Goal: Transaction & Acquisition: Purchase product/service

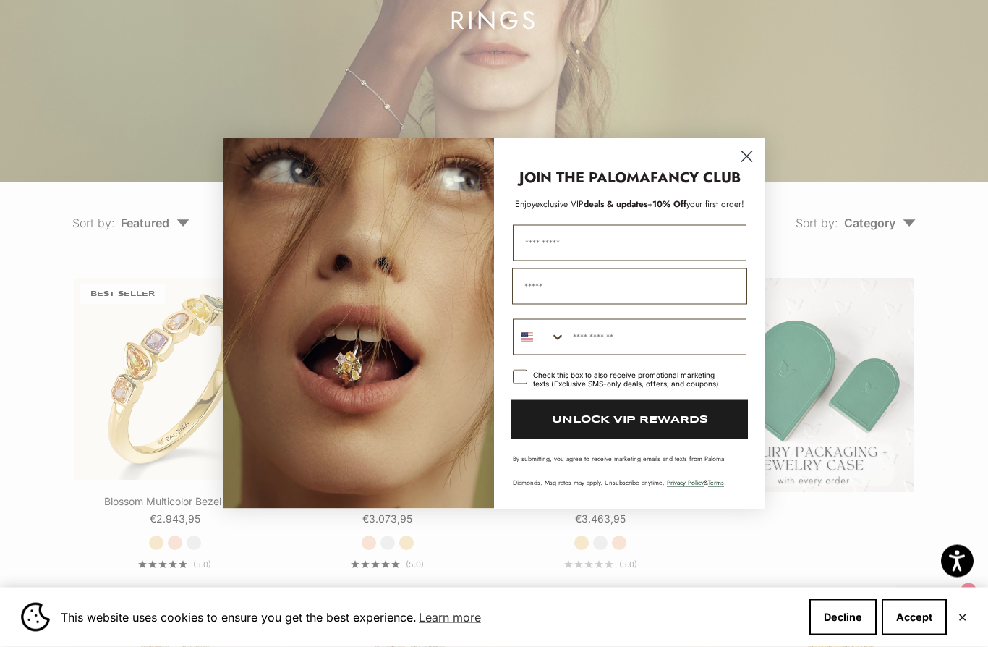
scroll to position [219, 0]
click at [740, 169] on circle "Close dialog" at bounding box center [747, 157] width 24 height 24
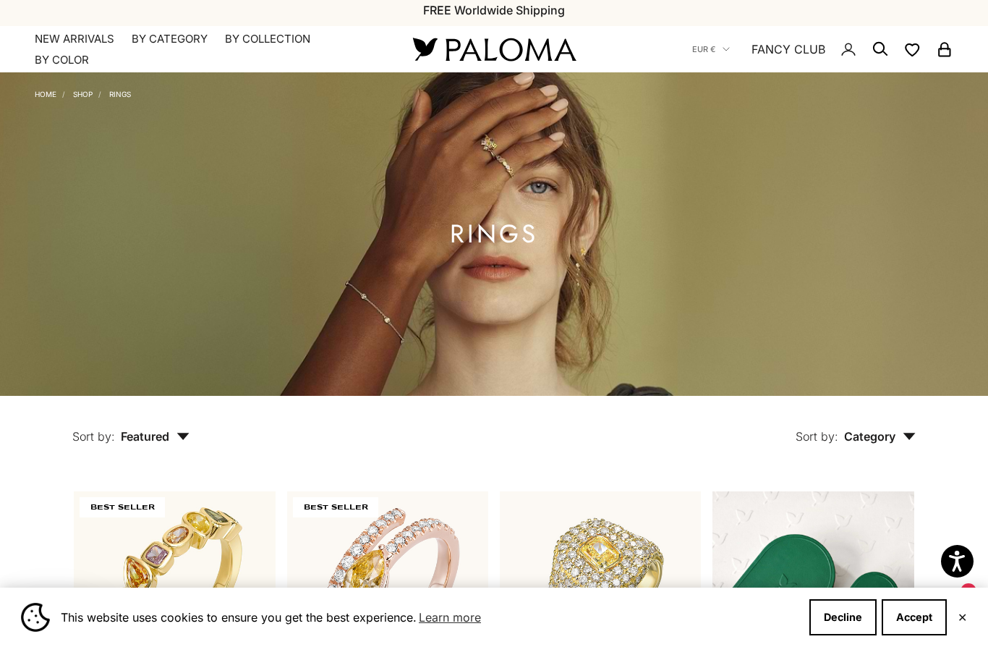
scroll to position [0, 0]
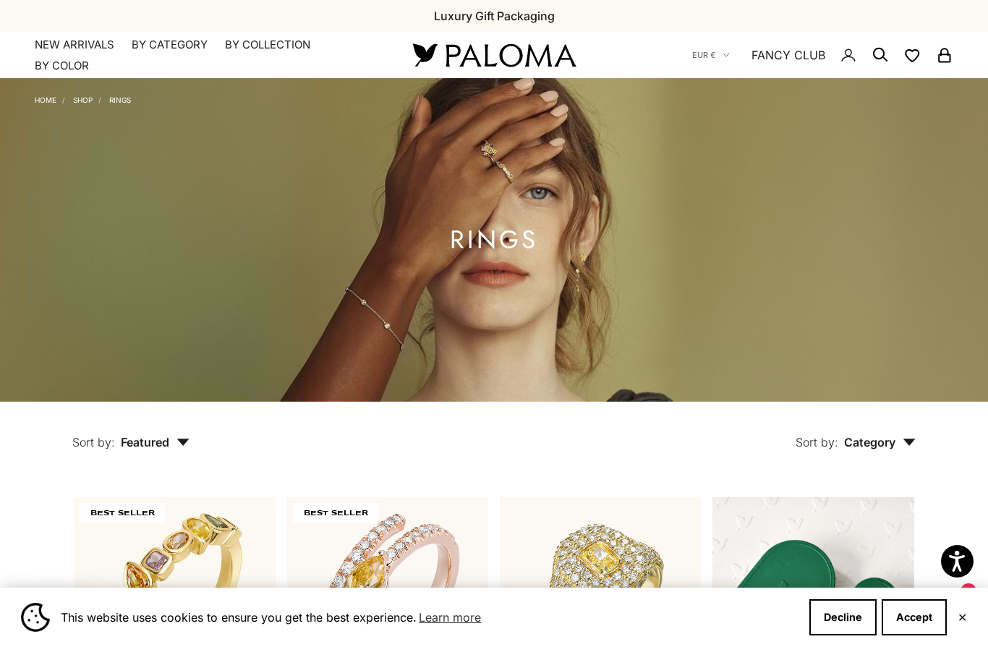
click at [161, 41] on summary "By Category" at bounding box center [170, 45] width 76 height 14
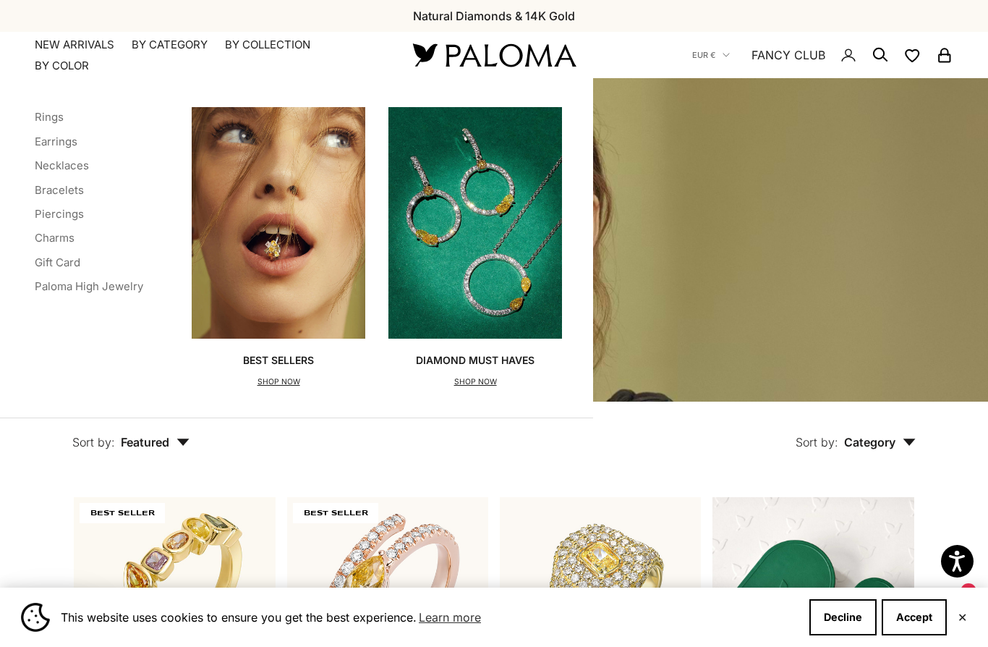
click at [43, 185] on link "Bracelets" at bounding box center [59, 190] width 49 height 14
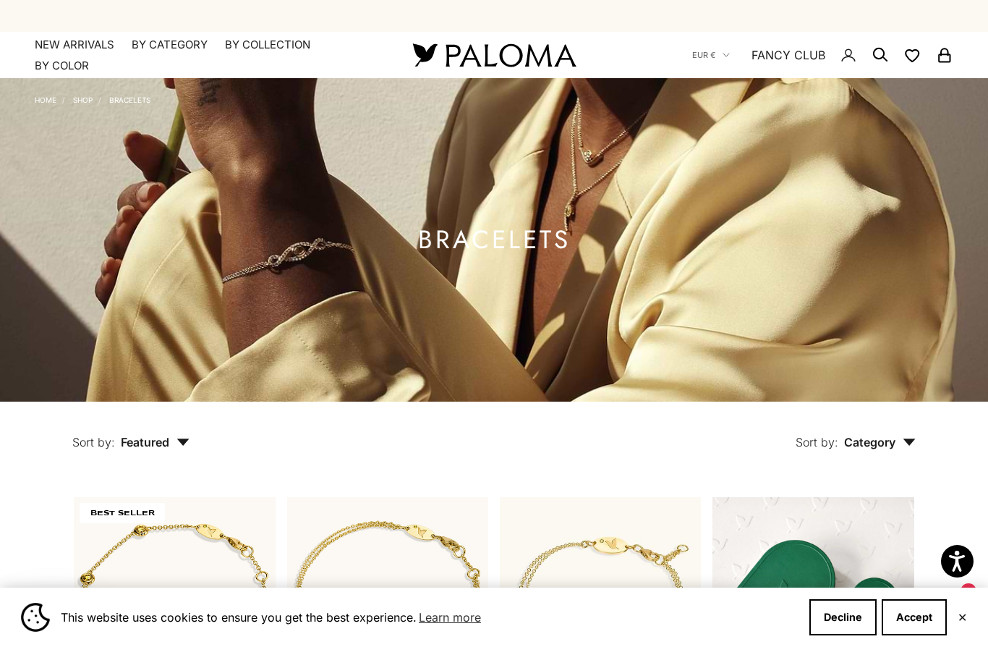
click at [144, 44] on summary "By Category" at bounding box center [170, 45] width 76 height 14
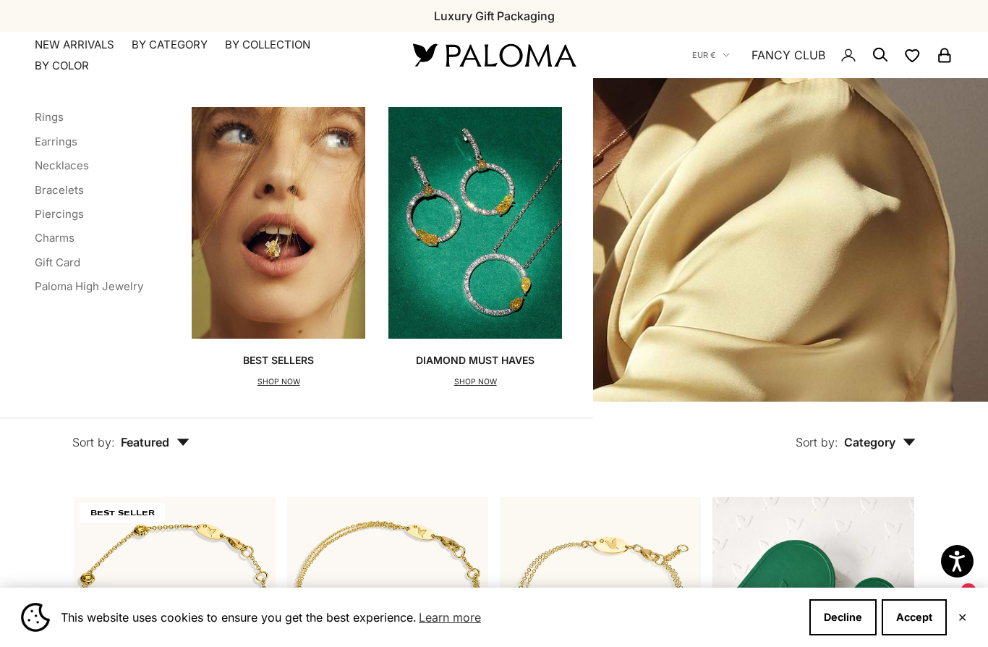
click at [43, 163] on link "Necklaces" at bounding box center [62, 165] width 54 height 14
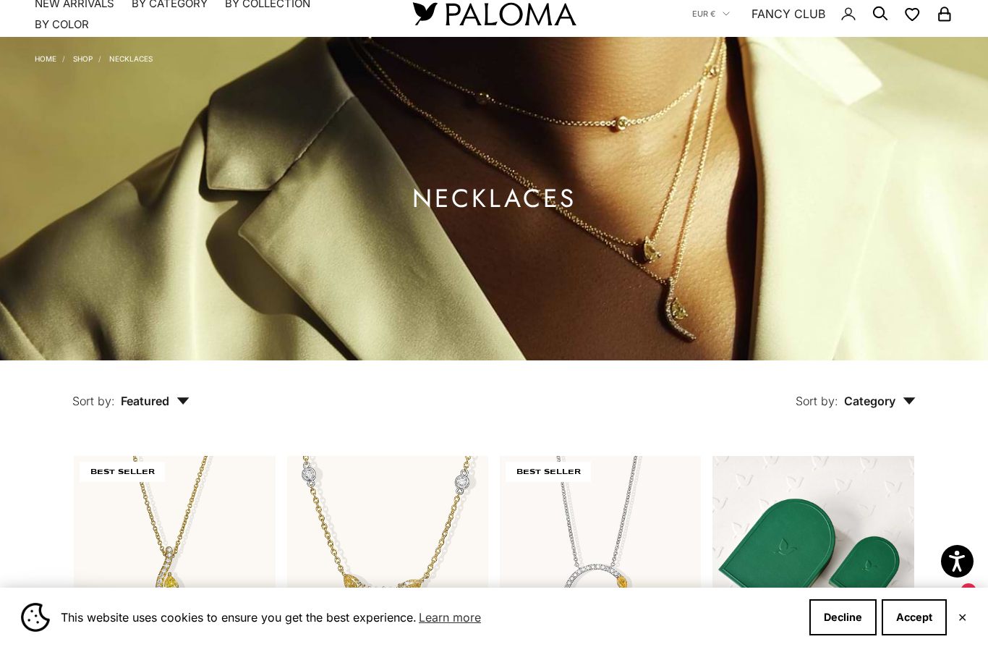
scroll to position [40, 0]
